Goal: Task Accomplishment & Management: Manage account settings

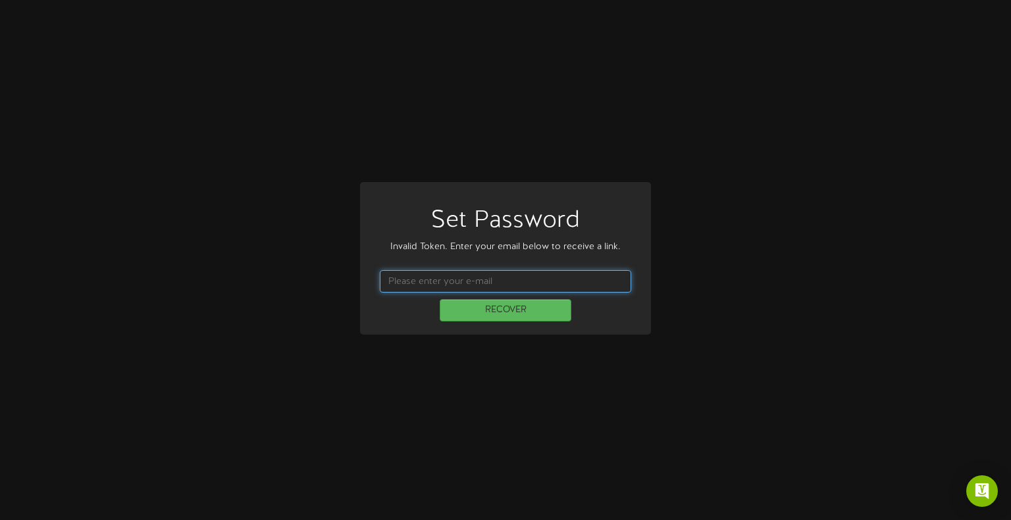
click at [469, 280] on input "text" at bounding box center [505, 281] width 251 height 22
type input "[EMAIL_ADDRESS][DOMAIN_NAME]"
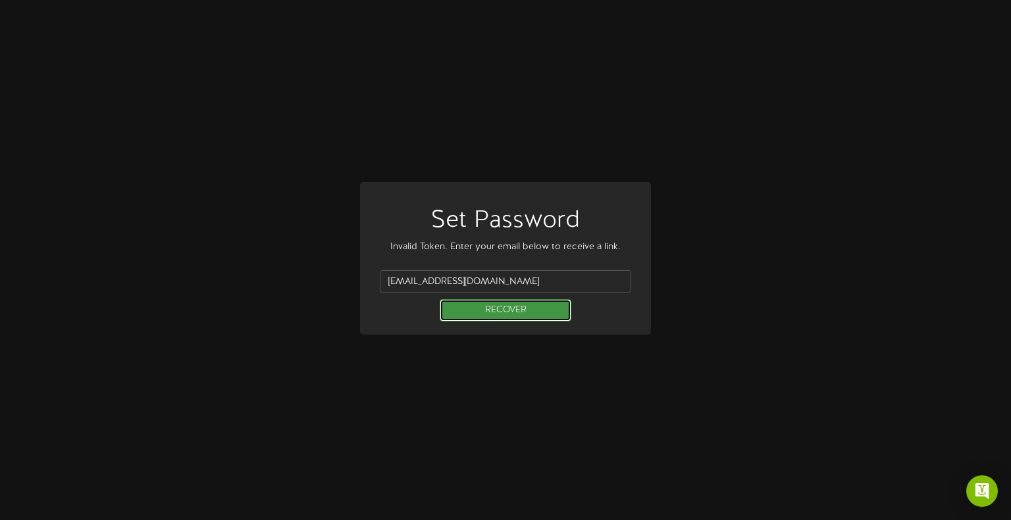
click at [493, 311] on button "RECOVER" at bounding box center [506, 310] width 132 height 22
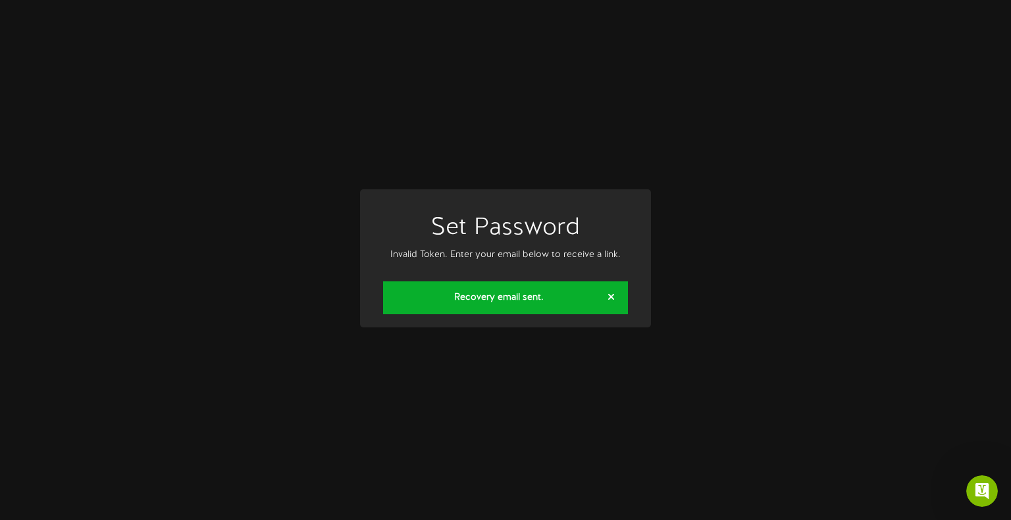
click at [515, 298] on strong "Recovery email sent." at bounding box center [498, 298] width 89 height 10
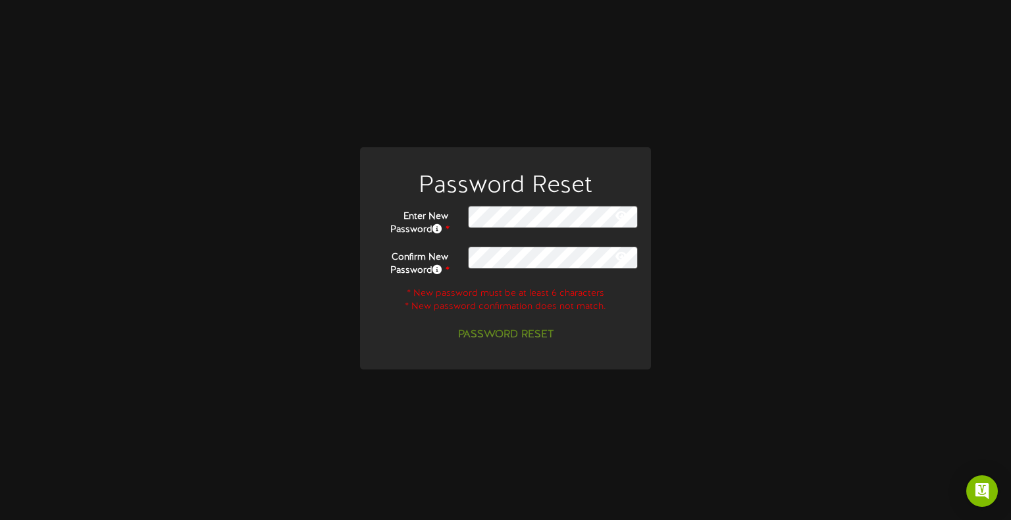
click at [625, 211] on keeper-lock "Open Keeper Popup" at bounding box center [622, 217] width 16 height 16
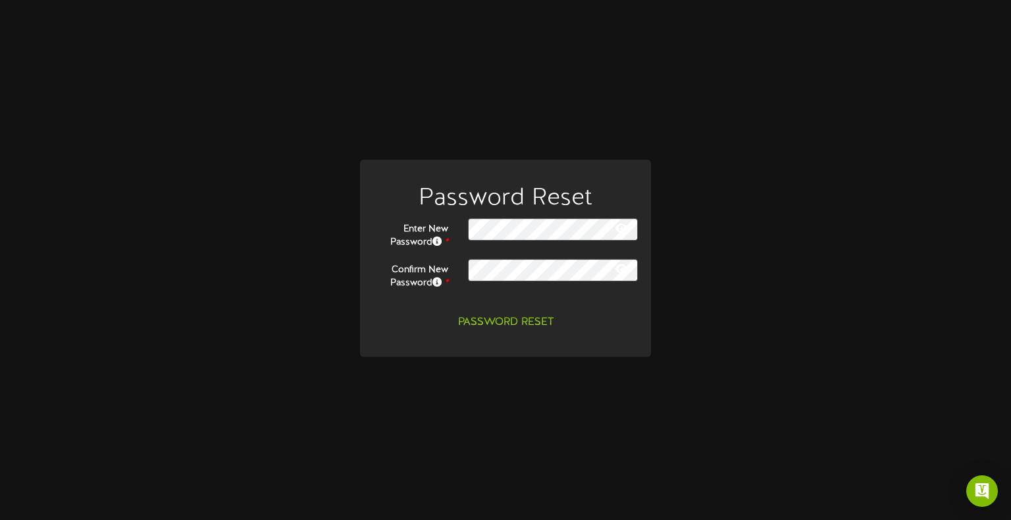
click at [622, 230] on keeper-lock "Open Keeper Popup" at bounding box center [622, 230] width 16 height 16
click at [514, 326] on button "Password Reset" at bounding box center [505, 322] width 111 height 23
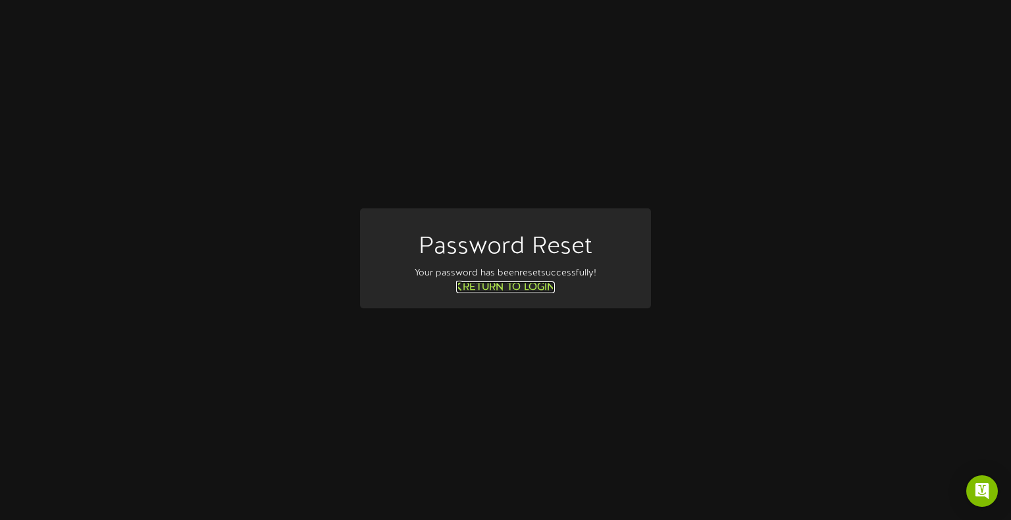
click at [513, 288] on link "Return to Login" at bounding box center [505, 288] width 99 height 12
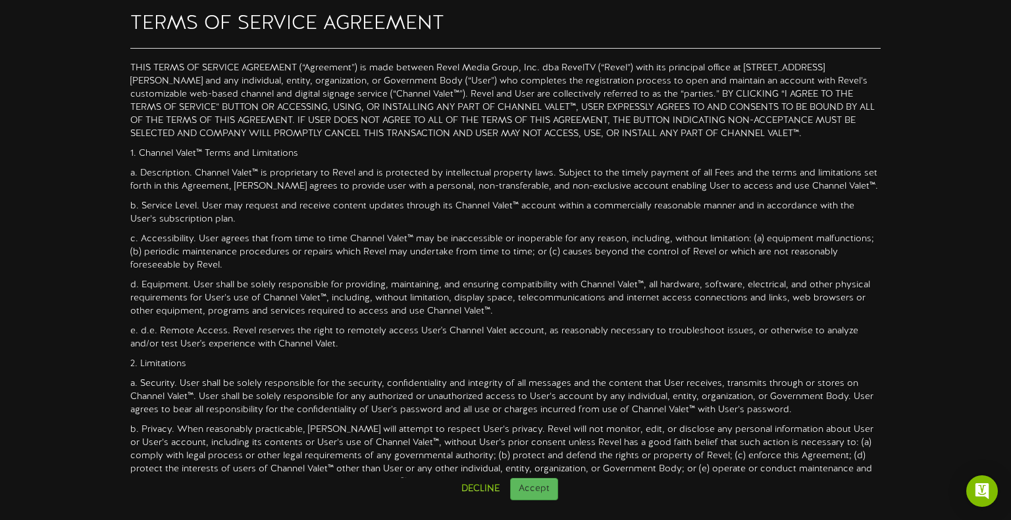
click at [521, 501] on html "TERMS OF SERVICE AGREEMENT 1. Channel Valet™ Terms and Limitations a. Descripti…" at bounding box center [505, 250] width 1011 height 501
click at [543, 483] on button "Accept" at bounding box center [534, 489] width 48 height 22
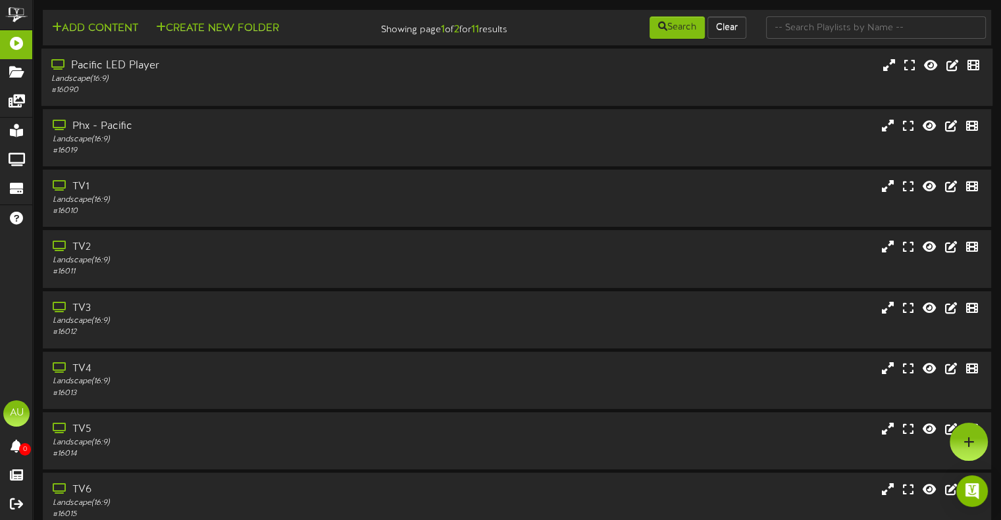
click at [195, 85] on div "Landscape ( 16:9 )" at bounding box center [239, 79] width 376 height 11
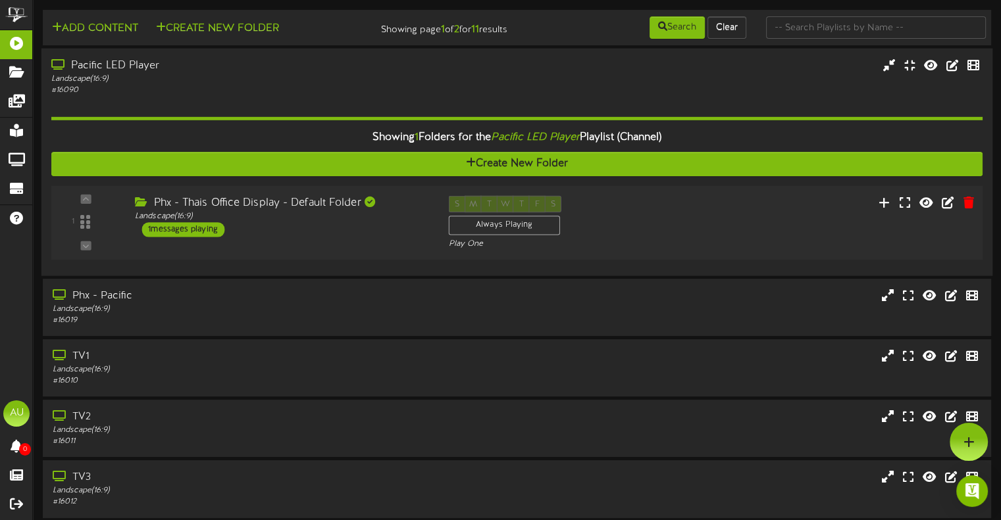
click at [293, 211] on div "Phx - Thais Office Display - Default Folder" at bounding box center [281, 203] width 293 height 15
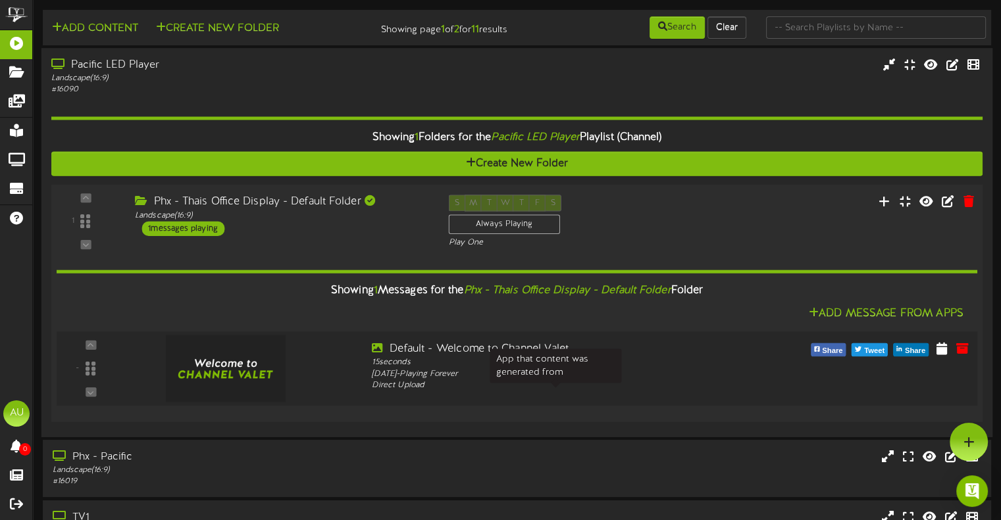
click at [602, 390] on div "Direct Upload" at bounding box center [555, 386] width 367 height 12
click at [941, 355] on icon at bounding box center [941, 348] width 13 height 14
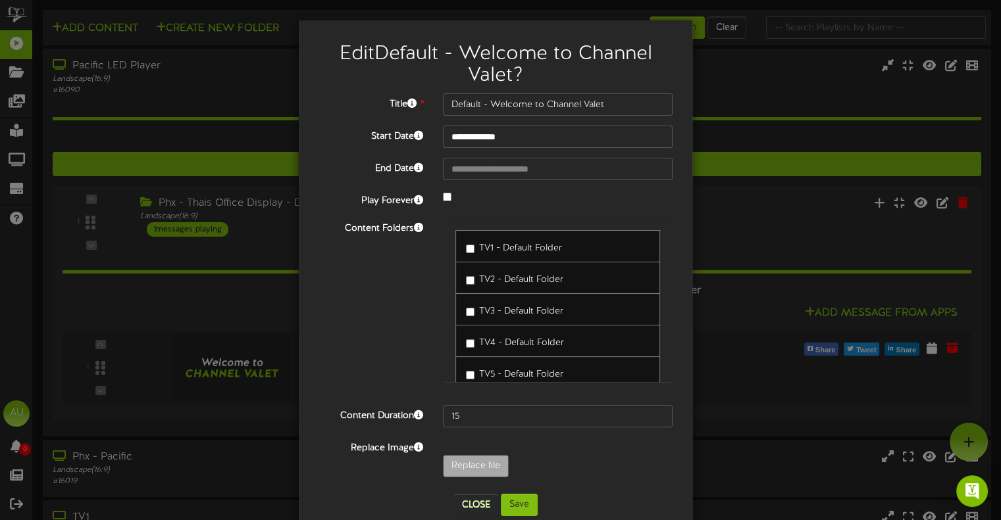
scroll to position [218, 0]
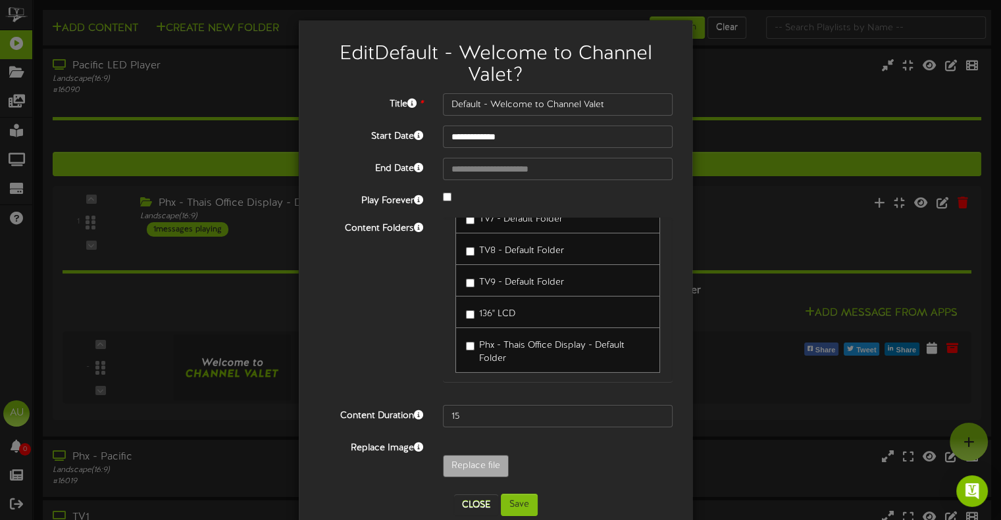
click at [780, 220] on div "**********" at bounding box center [500, 260] width 1001 height 520
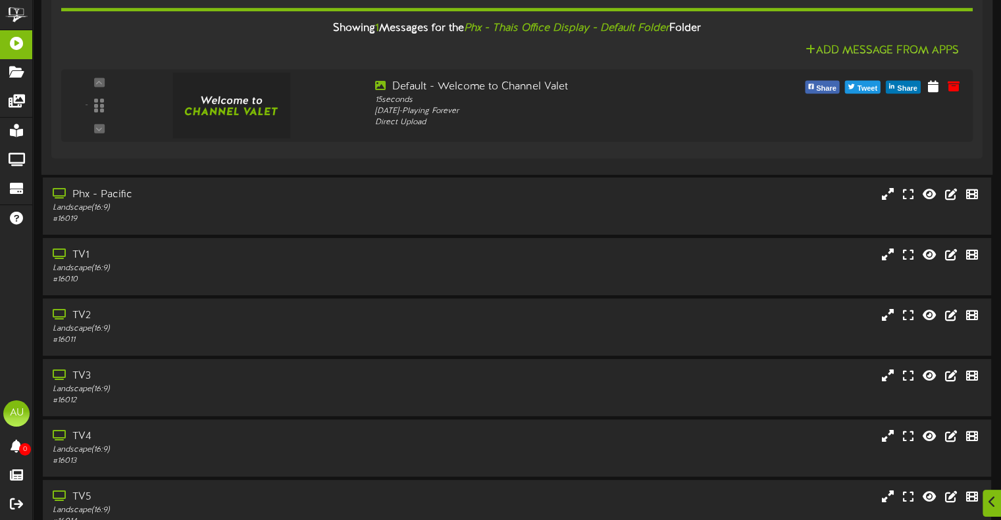
scroll to position [263, 0]
click at [183, 295] on div "TV1 Landscape ( 16:9 ) # 16010" at bounding box center [516, 266] width 951 height 57
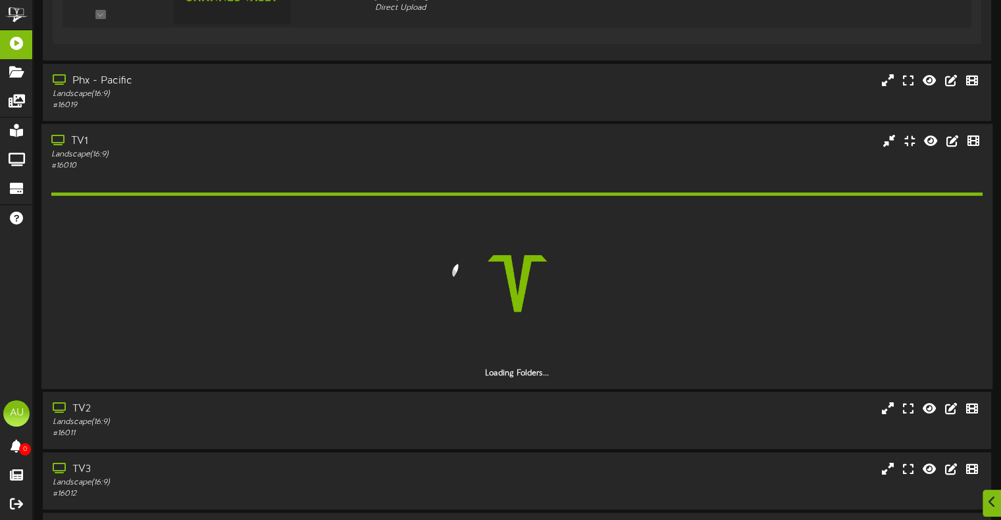
scroll to position [378, 0]
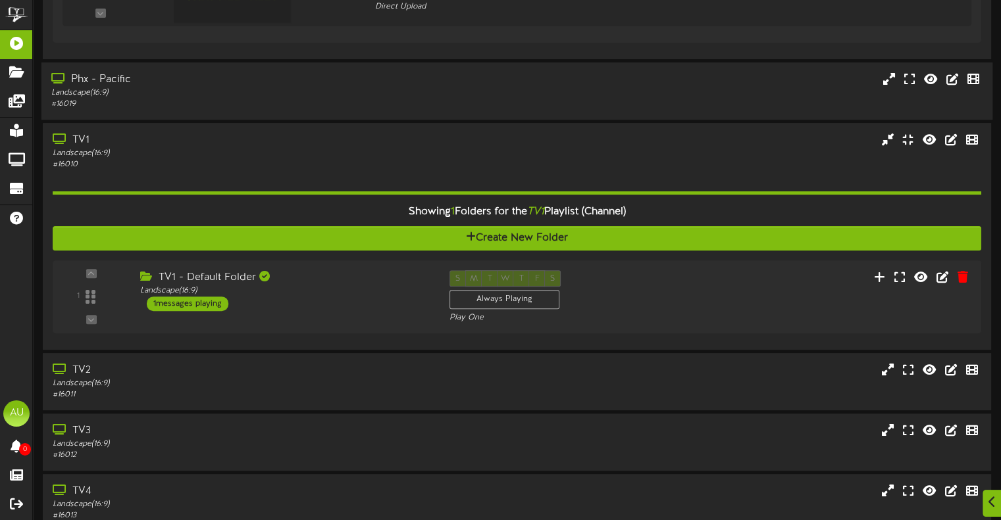
click at [232, 110] on div "# 16019" at bounding box center [239, 104] width 376 height 11
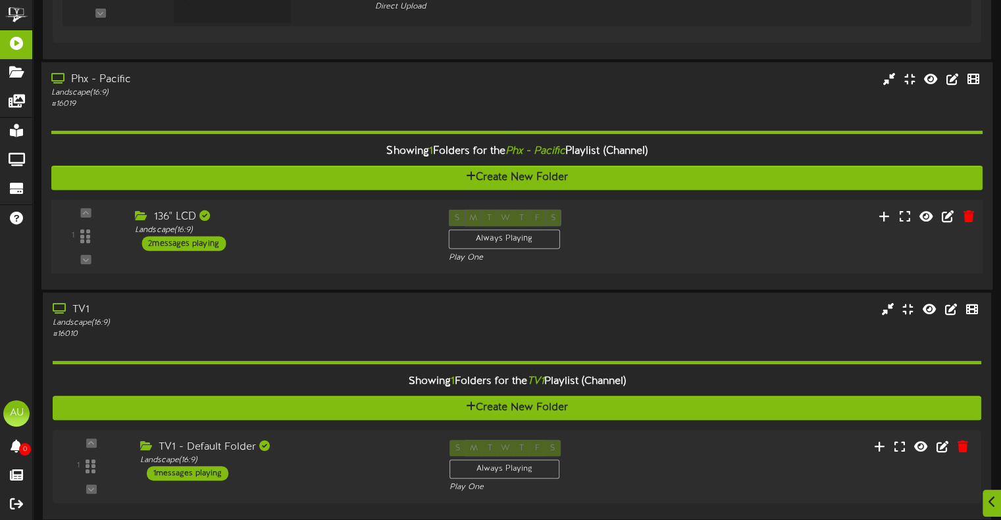
click at [745, 225] on div "1 136" LCD" at bounding box center [517, 236] width 940 height 54
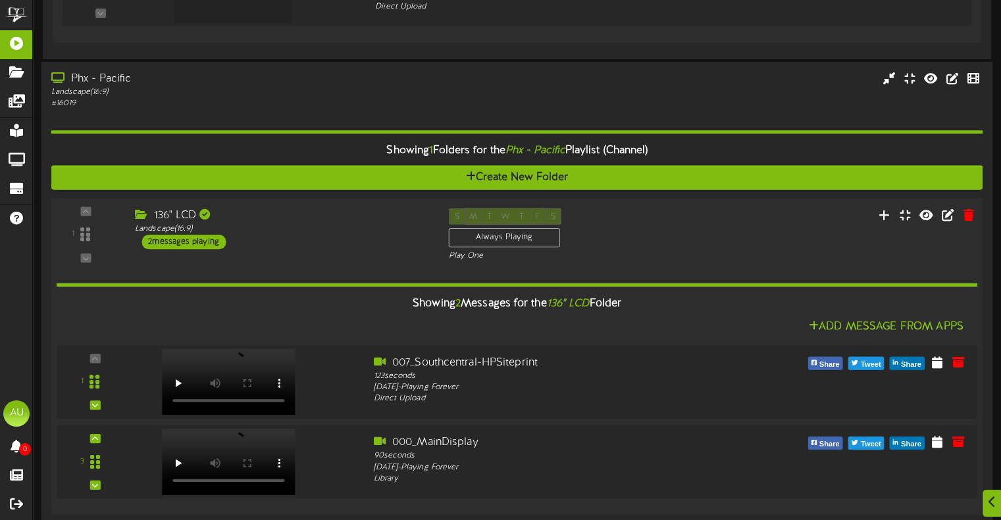
scroll to position [449, 0]
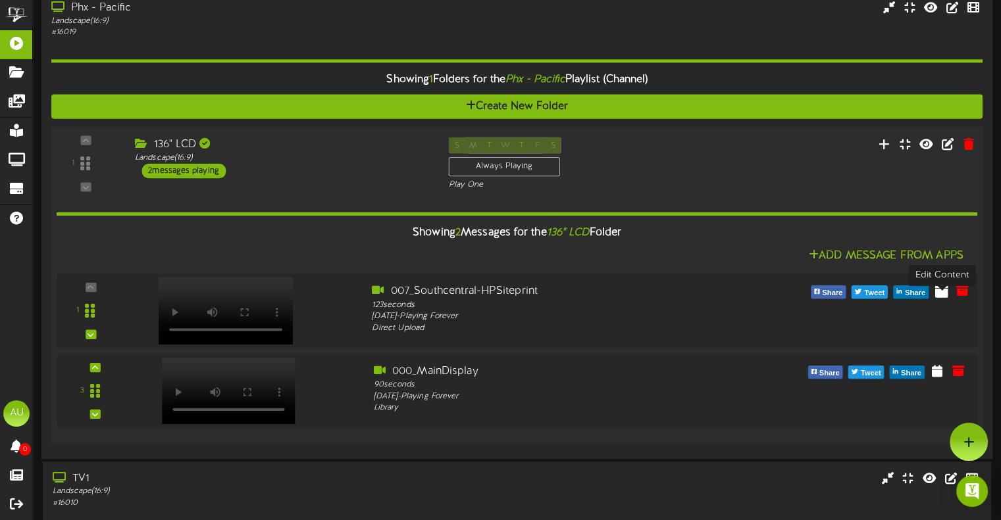
click at [942, 297] on icon at bounding box center [941, 290] width 13 height 14
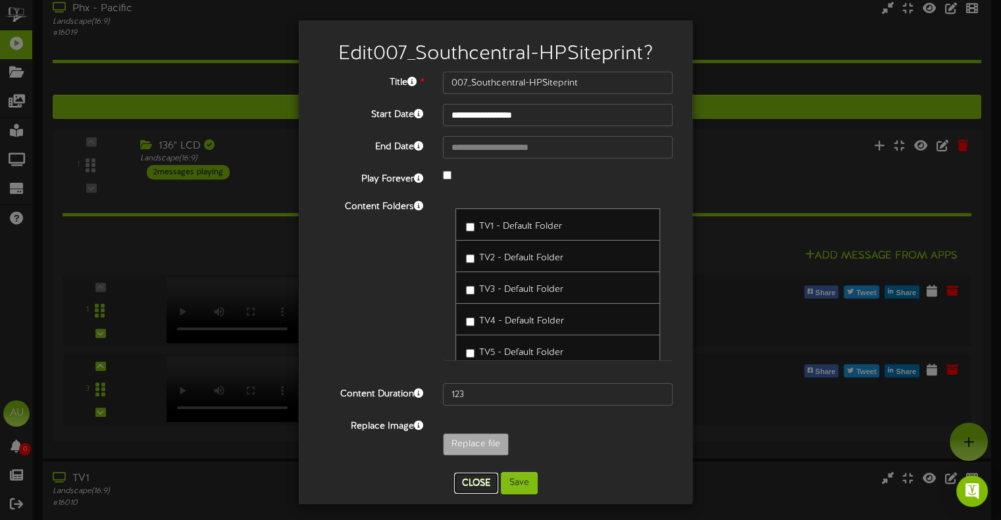
click at [466, 484] on button "Close" at bounding box center [476, 483] width 44 height 21
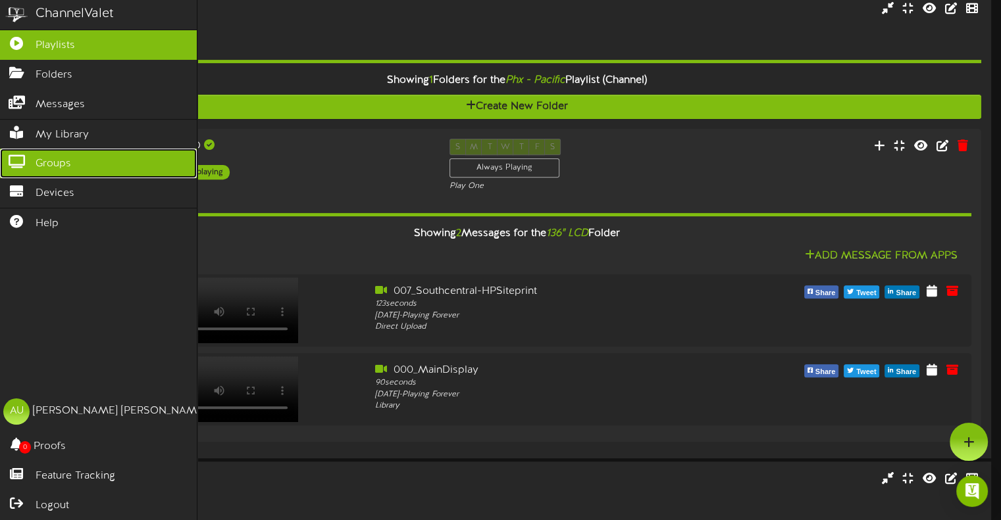
click at [88, 165] on link "Groups" at bounding box center [98, 164] width 197 height 30
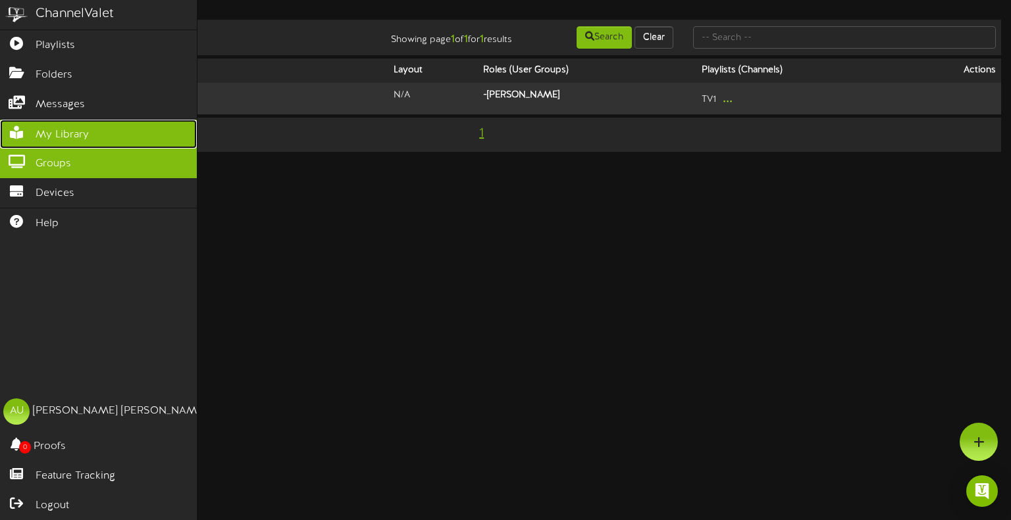
click at [89, 128] on link "My Library" at bounding box center [98, 135] width 197 height 30
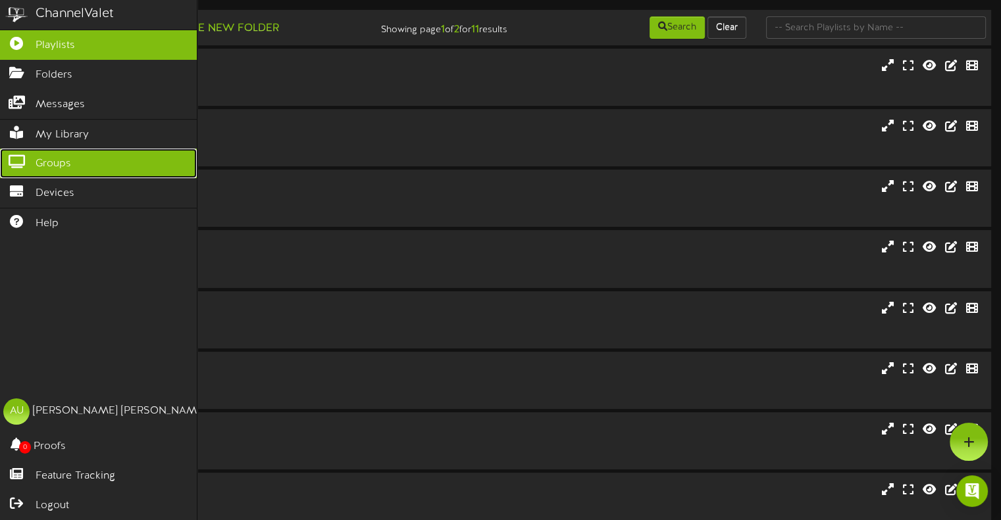
click at [83, 160] on link "Groups" at bounding box center [98, 164] width 197 height 30
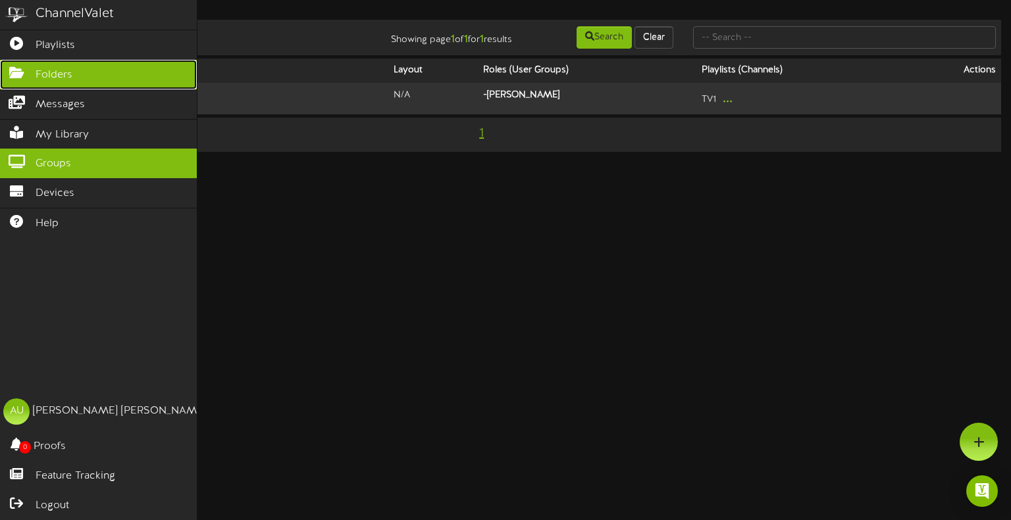
click at [110, 76] on link "Folders" at bounding box center [98, 75] width 197 height 30
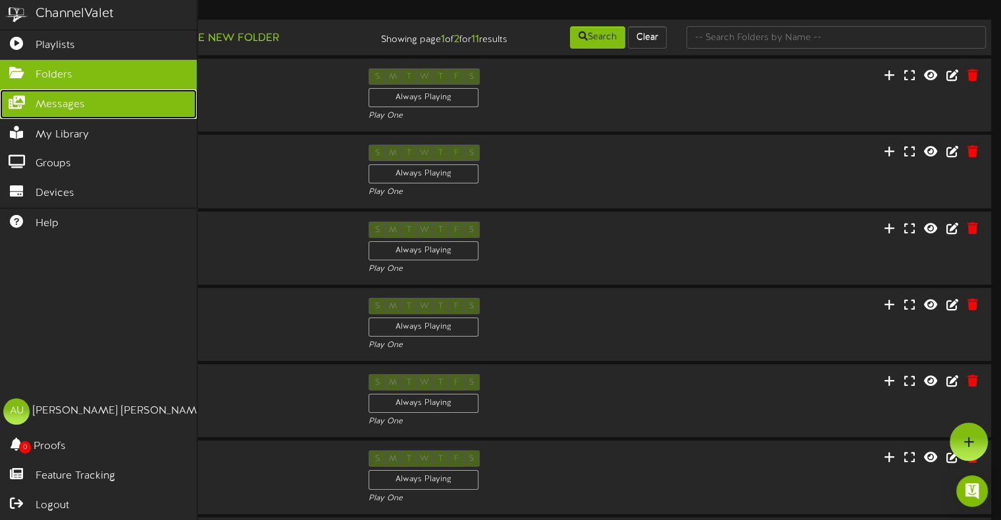
click at [77, 109] on span "Messages" at bounding box center [60, 104] width 49 height 15
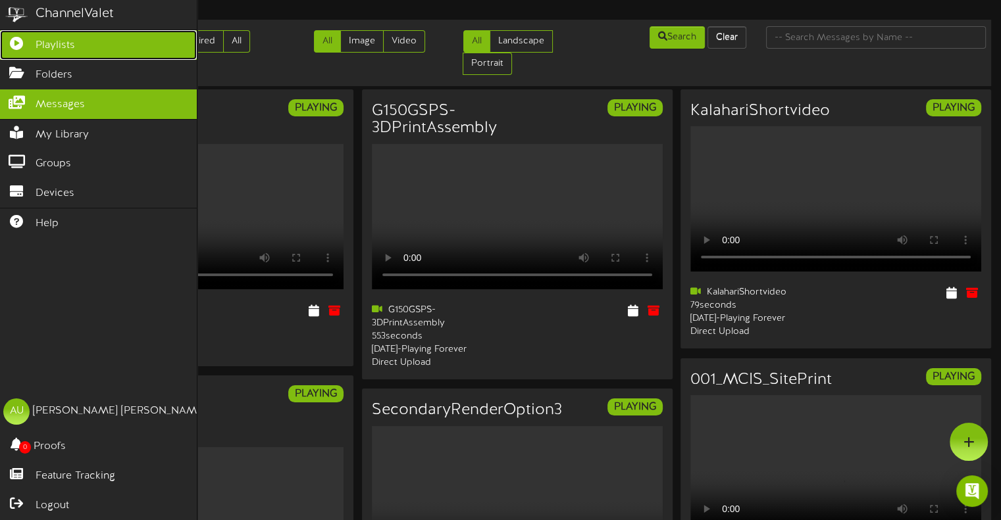
click at [89, 51] on link "Playlists" at bounding box center [98, 45] width 197 height 30
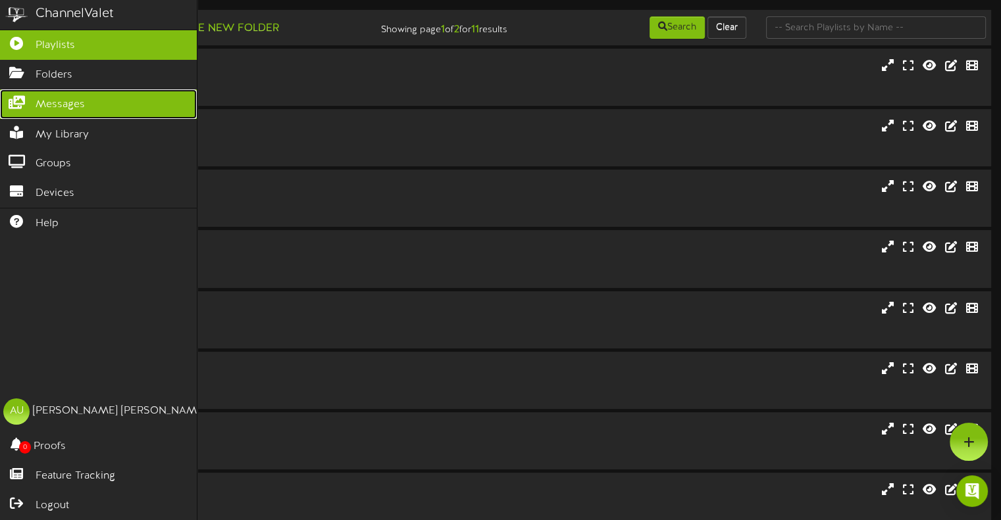
click at [124, 102] on link "Messages" at bounding box center [98, 104] width 197 height 30
